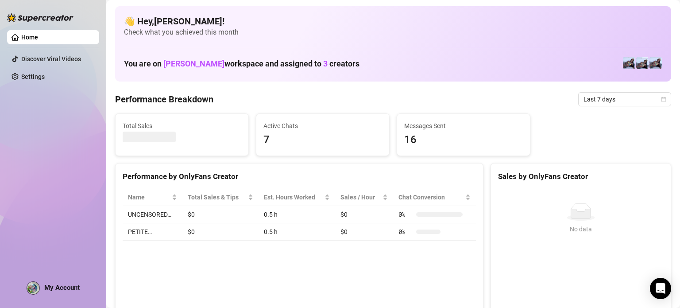
click at [37, 159] on div "Home Discover Viral Videos Settings My Account" at bounding box center [53, 150] width 92 height 300
click at [38, 41] on link "Home" at bounding box center [29, 37] width 17 height 7
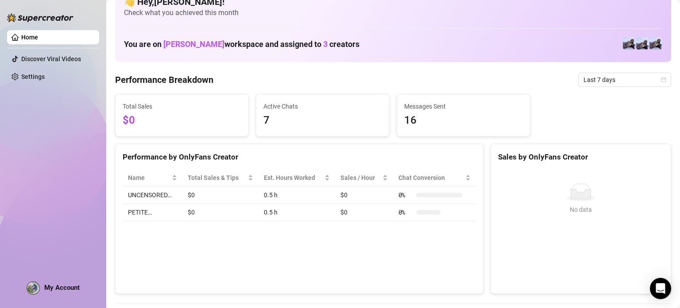
scroll to position [89, 0]
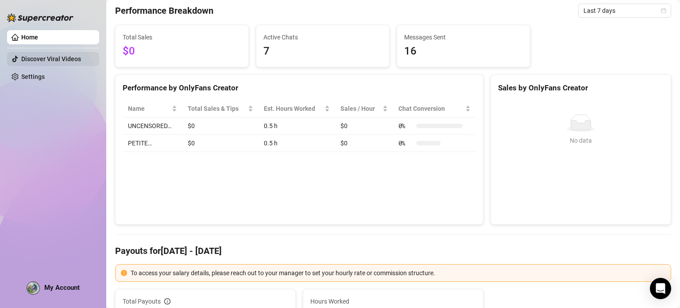
click at [64, 61] on link "Discover Viral Videos" at bounding box center [51, 58] width 60 height 7
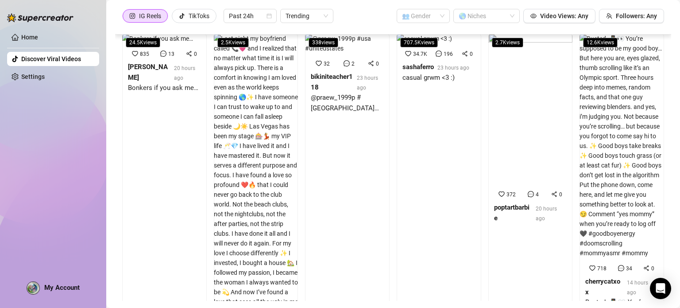
scroll to position [198, 0]
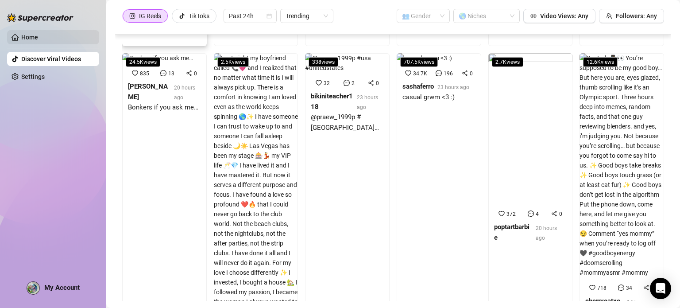
click at [38, 34] on link "Home" at bounding box center [29, 37] width 17 height 7
